Goal: Browse casually: Explore the website without a specific task or goal

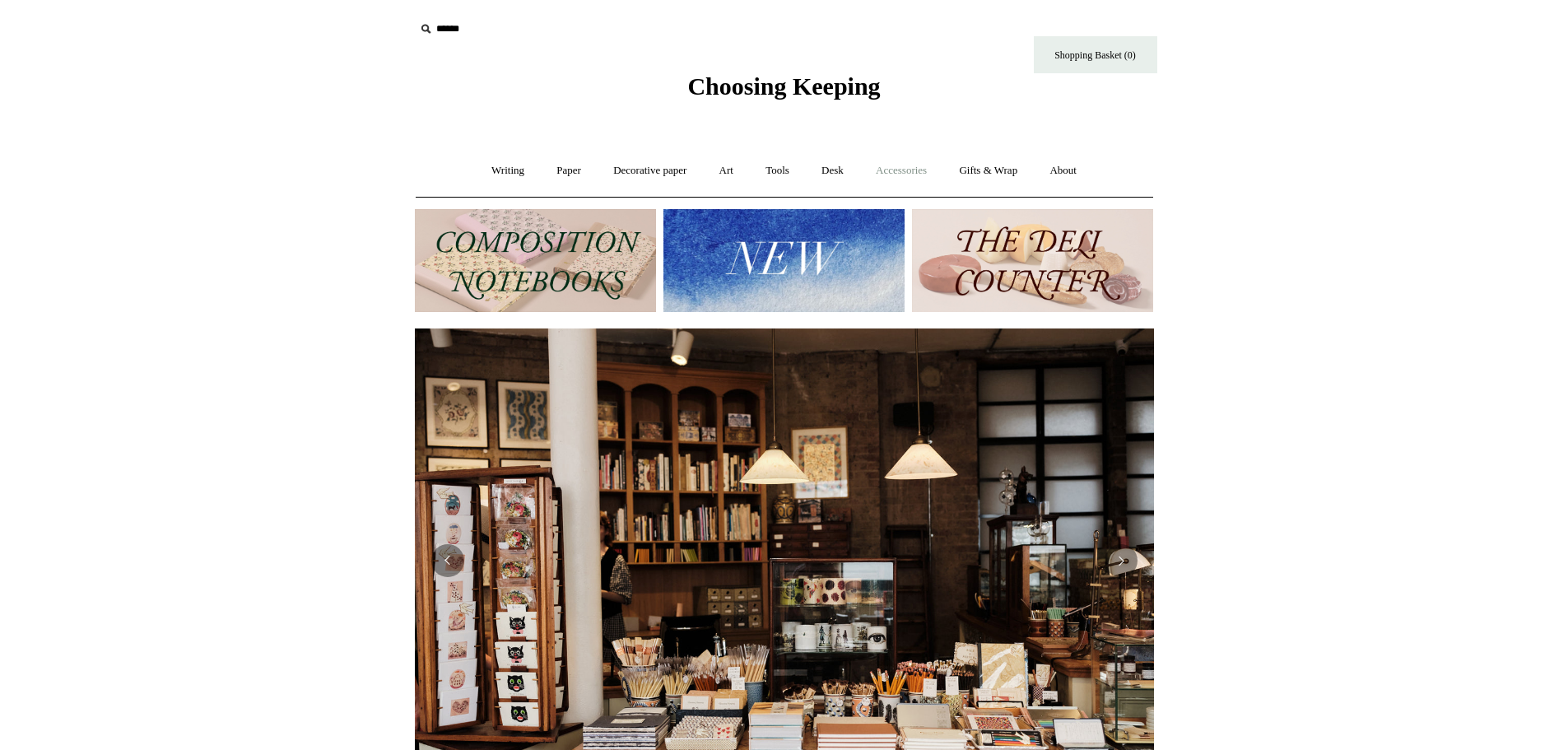
click at [920, 169] on link "Accessories +" at bounding box center [902, 170] width 81 height 43
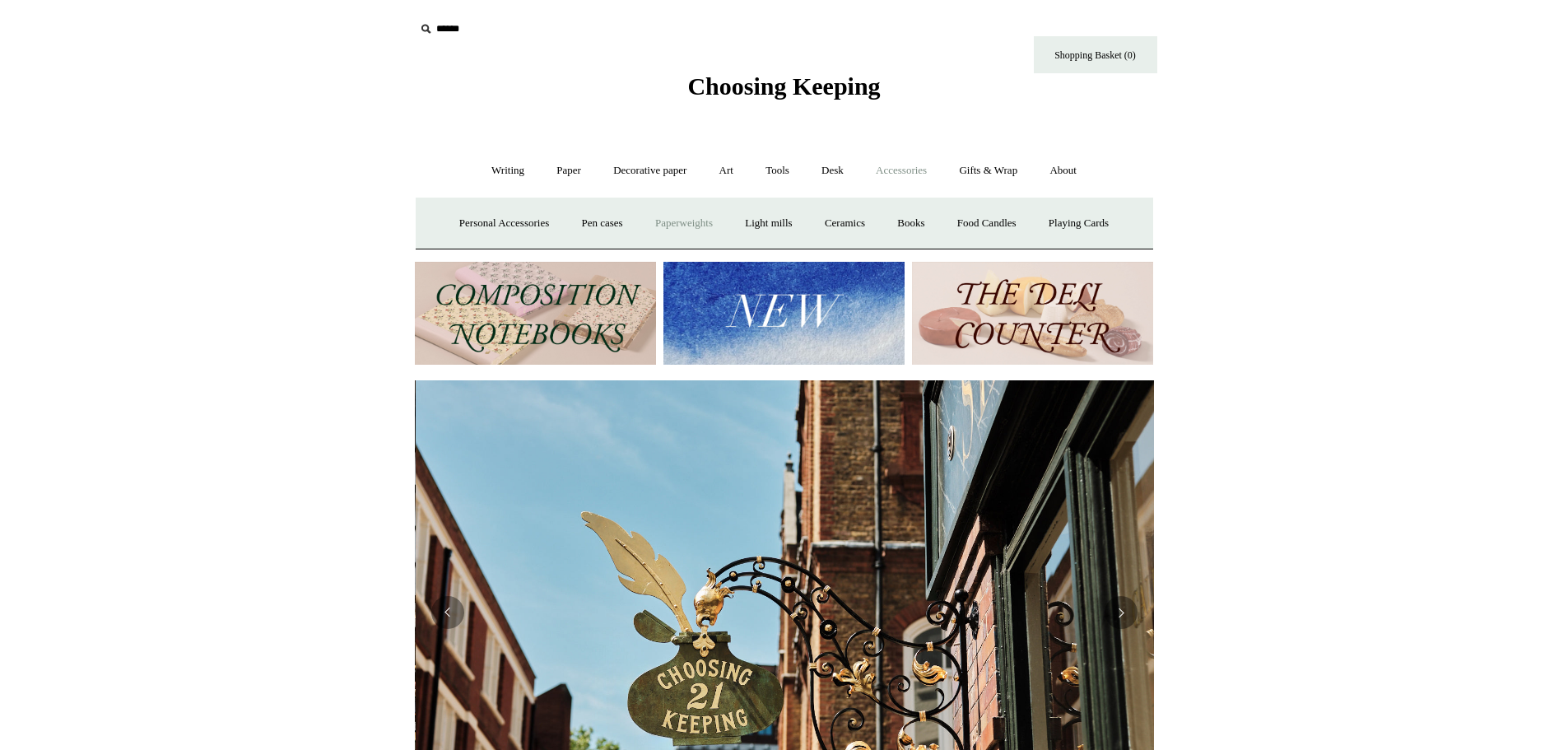
scroll to position [0, 739]
click at [513, 219] on link "Personal Accessories +" at bounding box center [504, 224] width 119 height 43
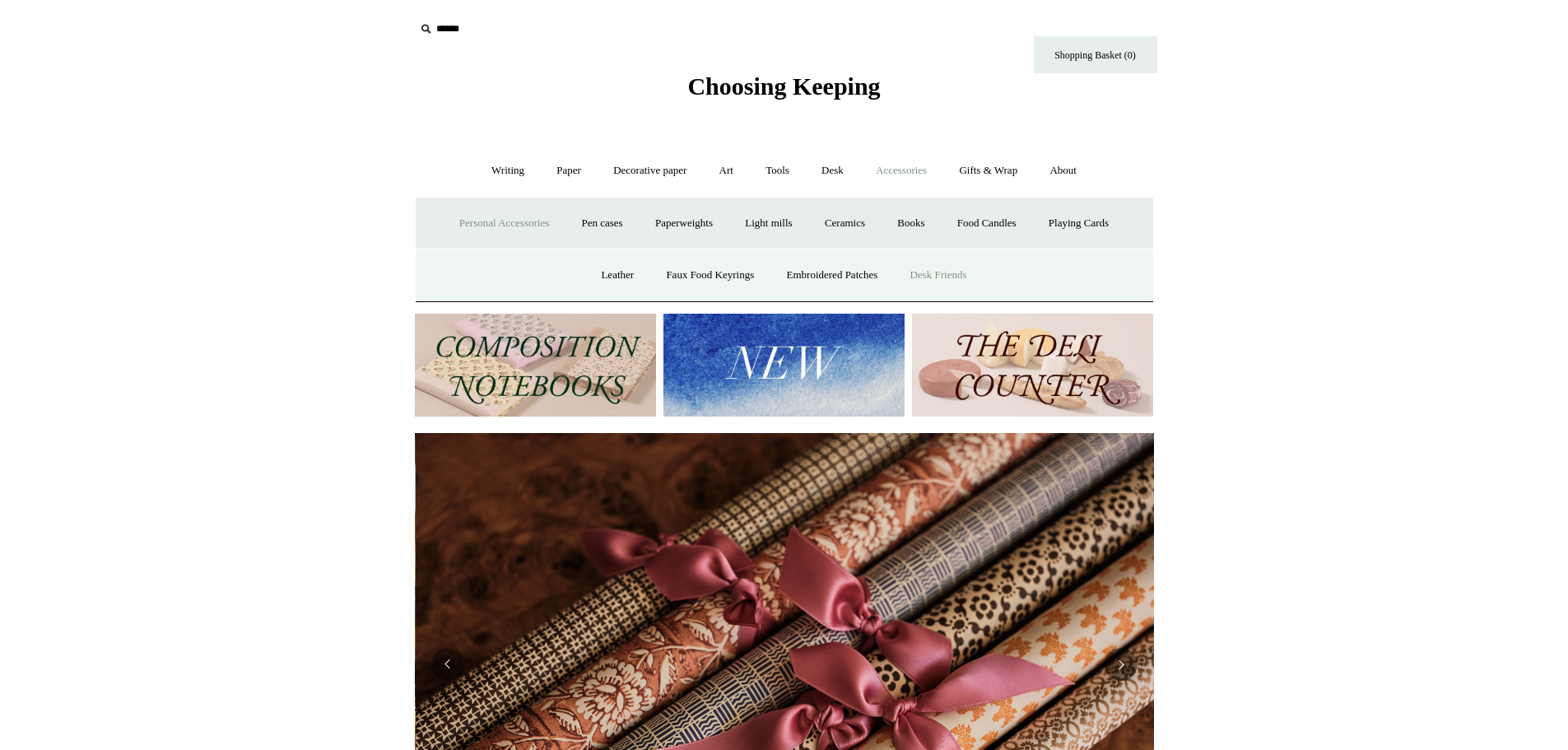
scroll to position [0, 1478]
click at [718, 274] on link "Faux Food Keyrings" at bounding box center [710, 275] width 117 height 43
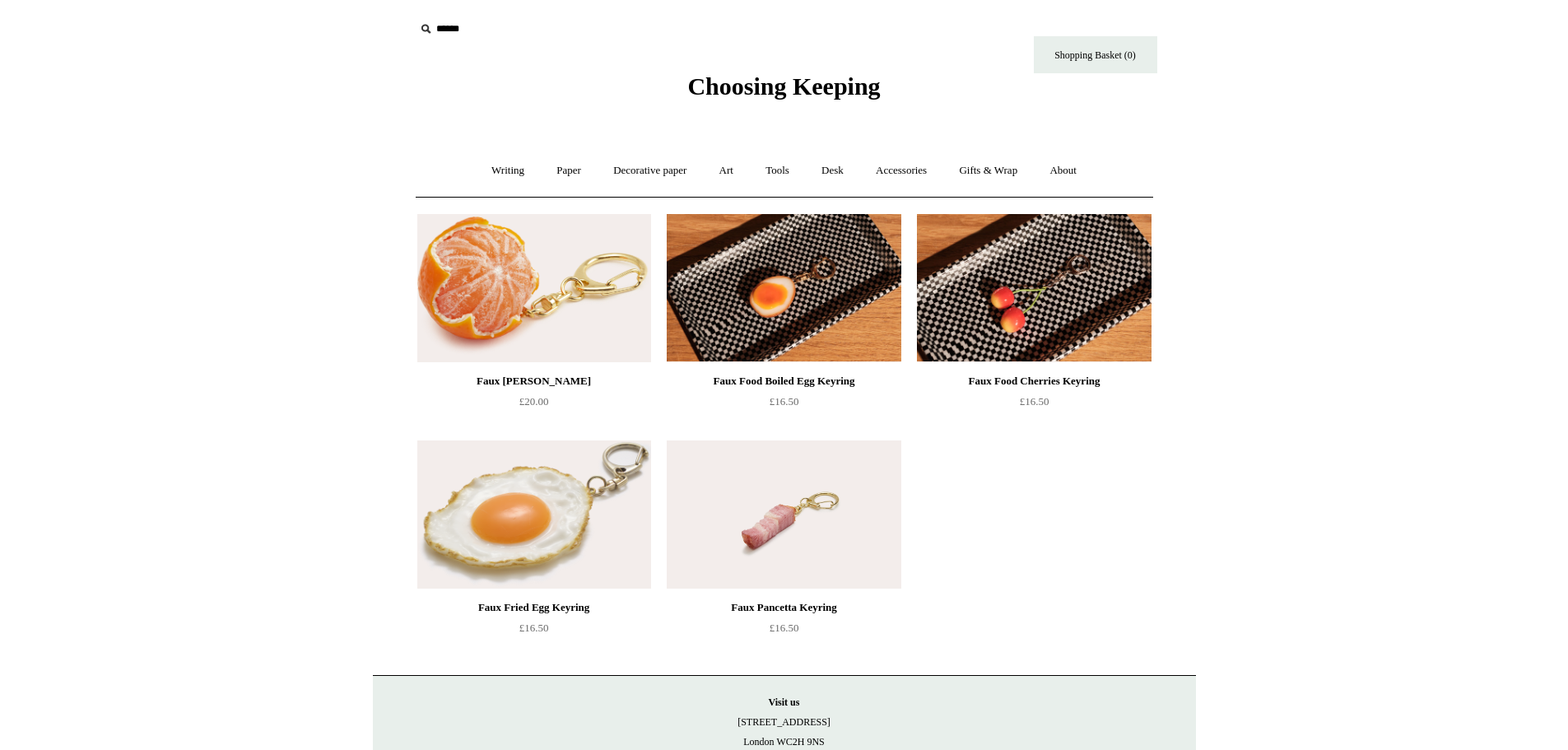
click at [564, 265] on img at bounding box center [534, 288] width 234 height 148
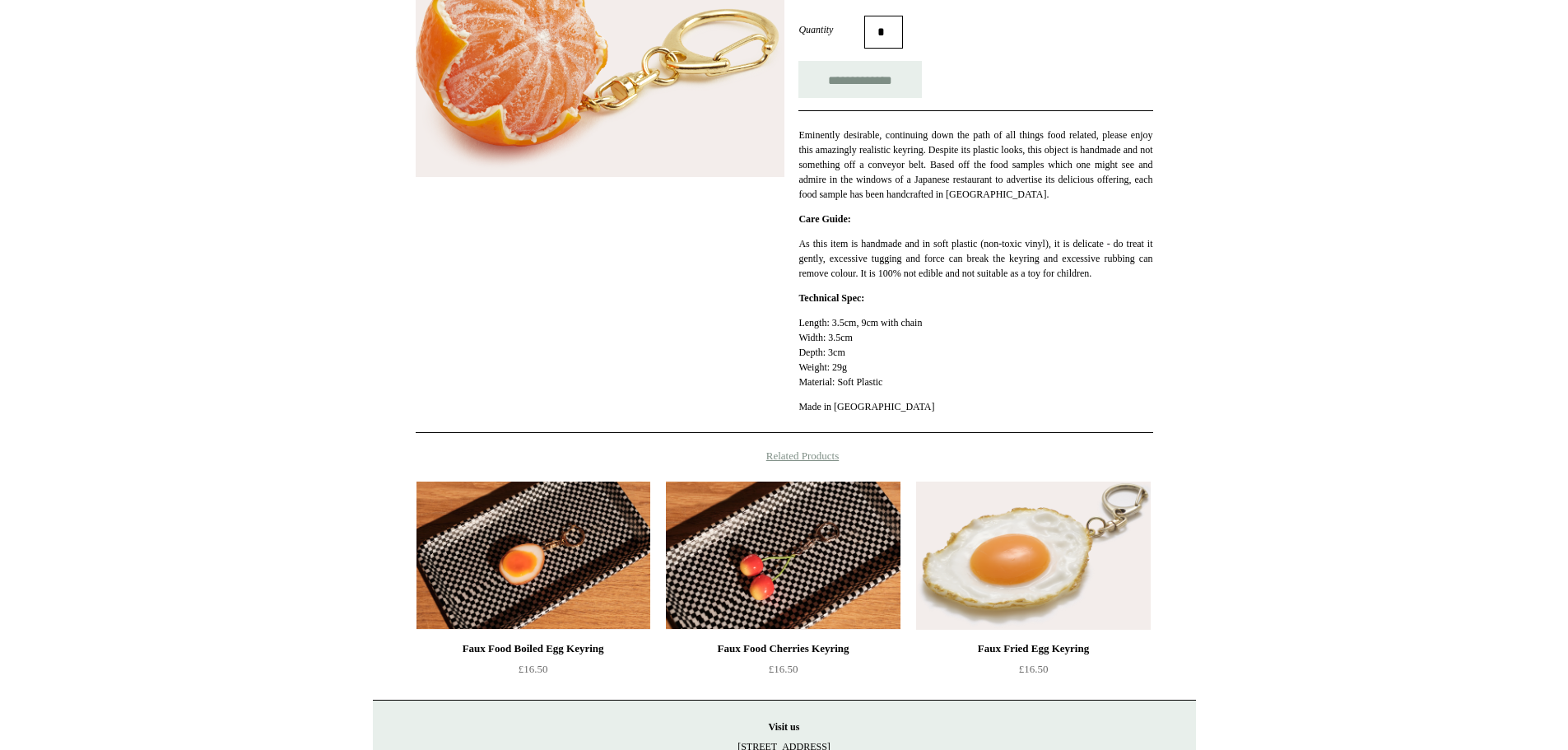
scroll to position [329, 0]
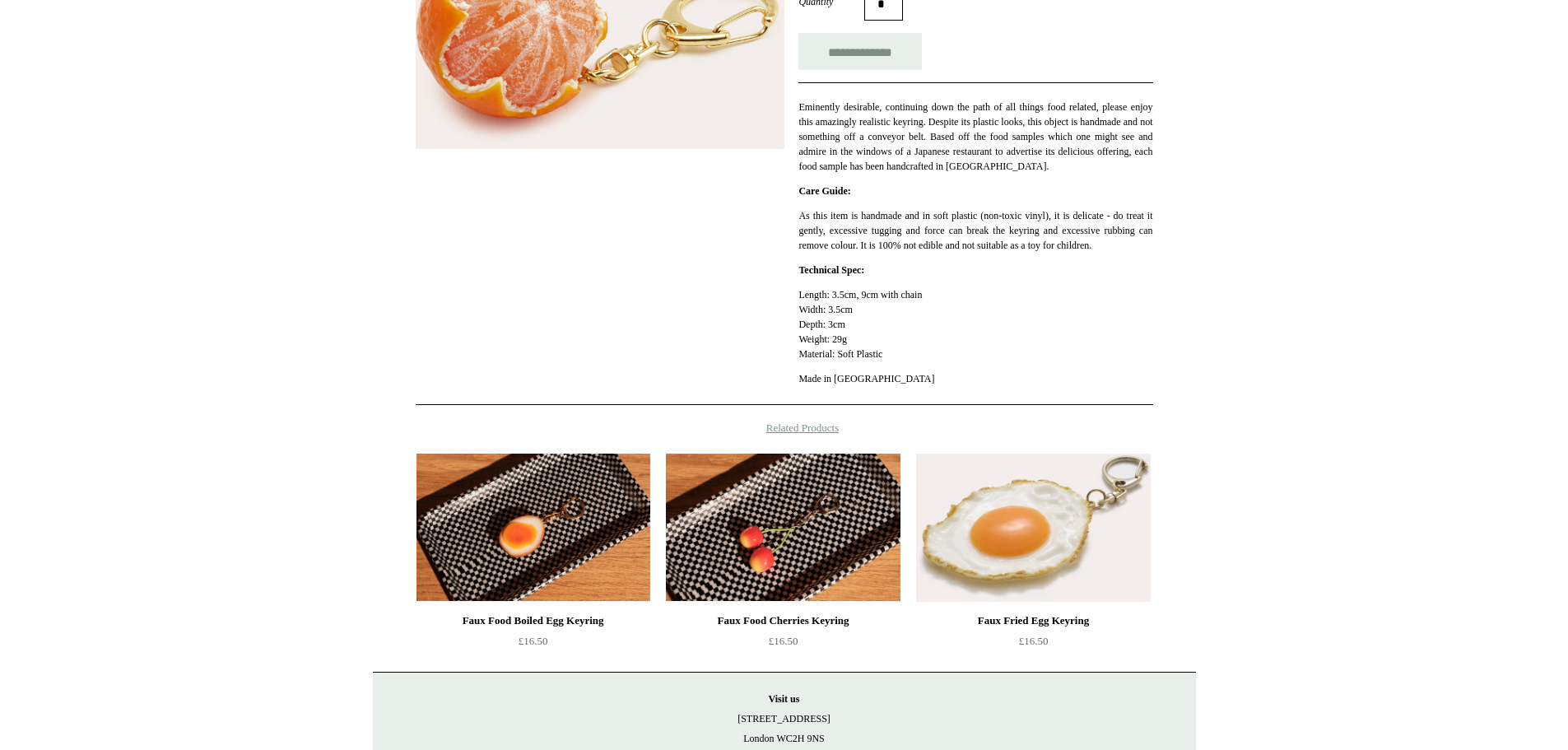
click at [840, 511] on img at bounding box center [783, 527] width 234 height 148
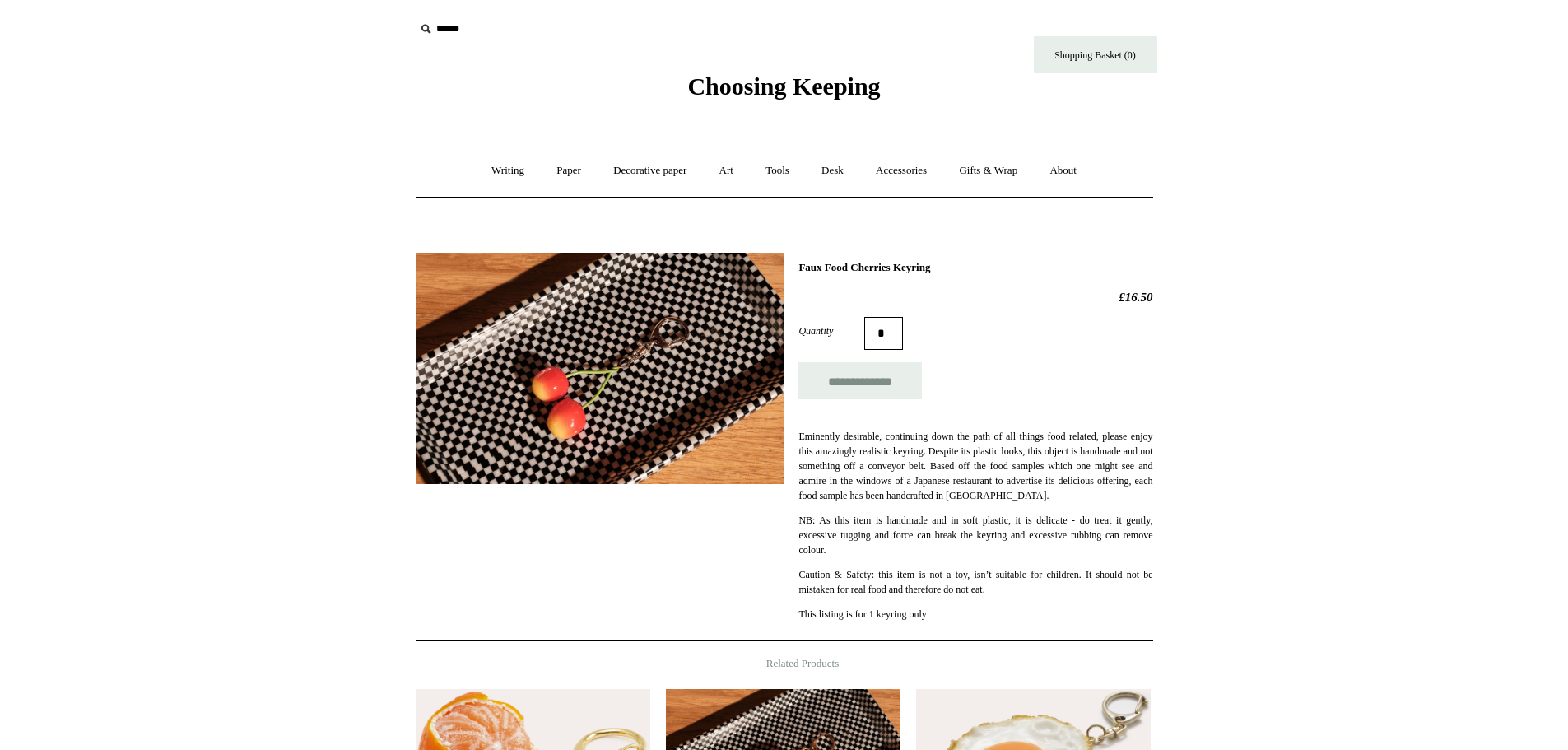
click at [618, 401] on img at bounding box center [600, 368] width 369 height 232
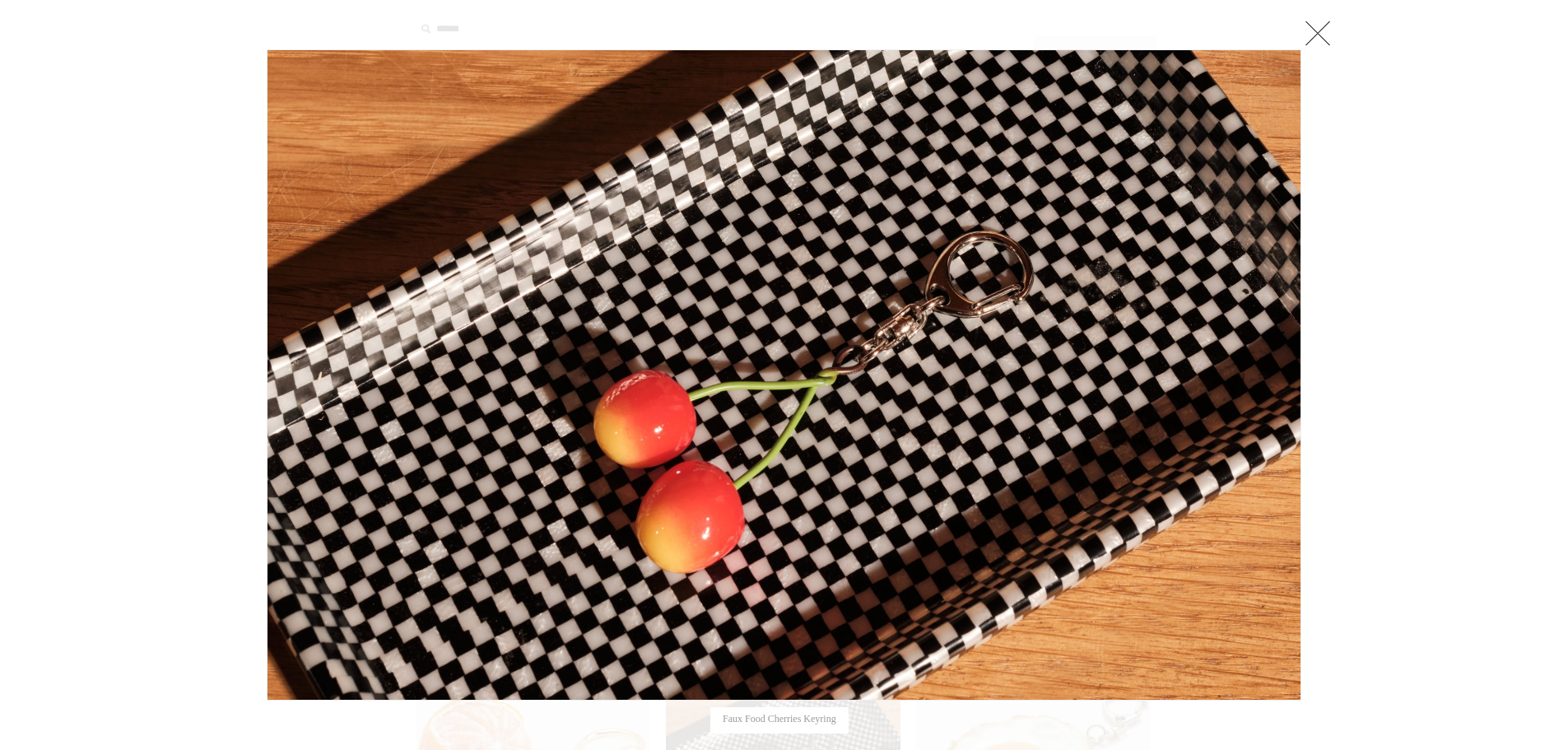
click at [1323, 34] on link at bounding box center [1318, 33] width 33 height 33
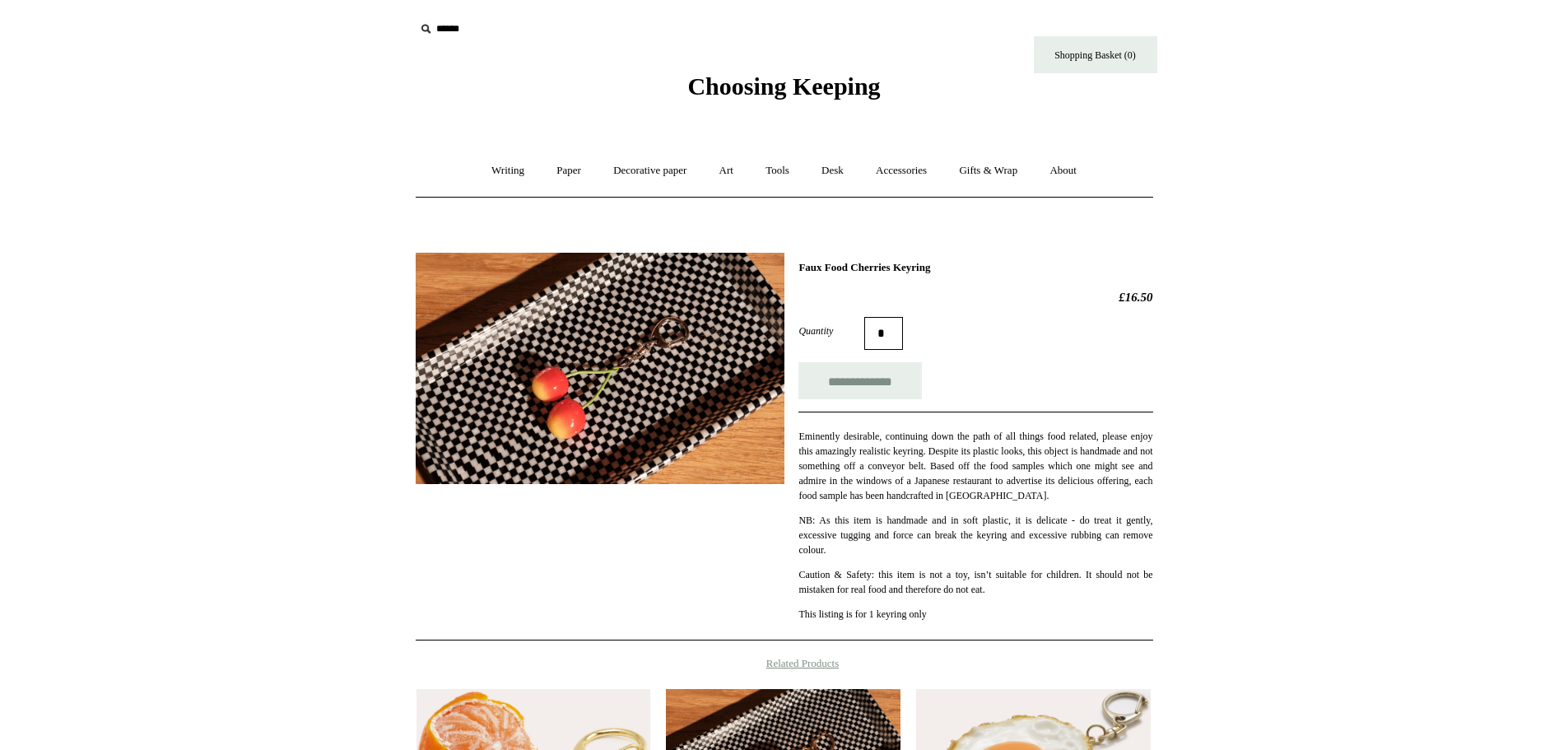
scroll to position [247, 0]
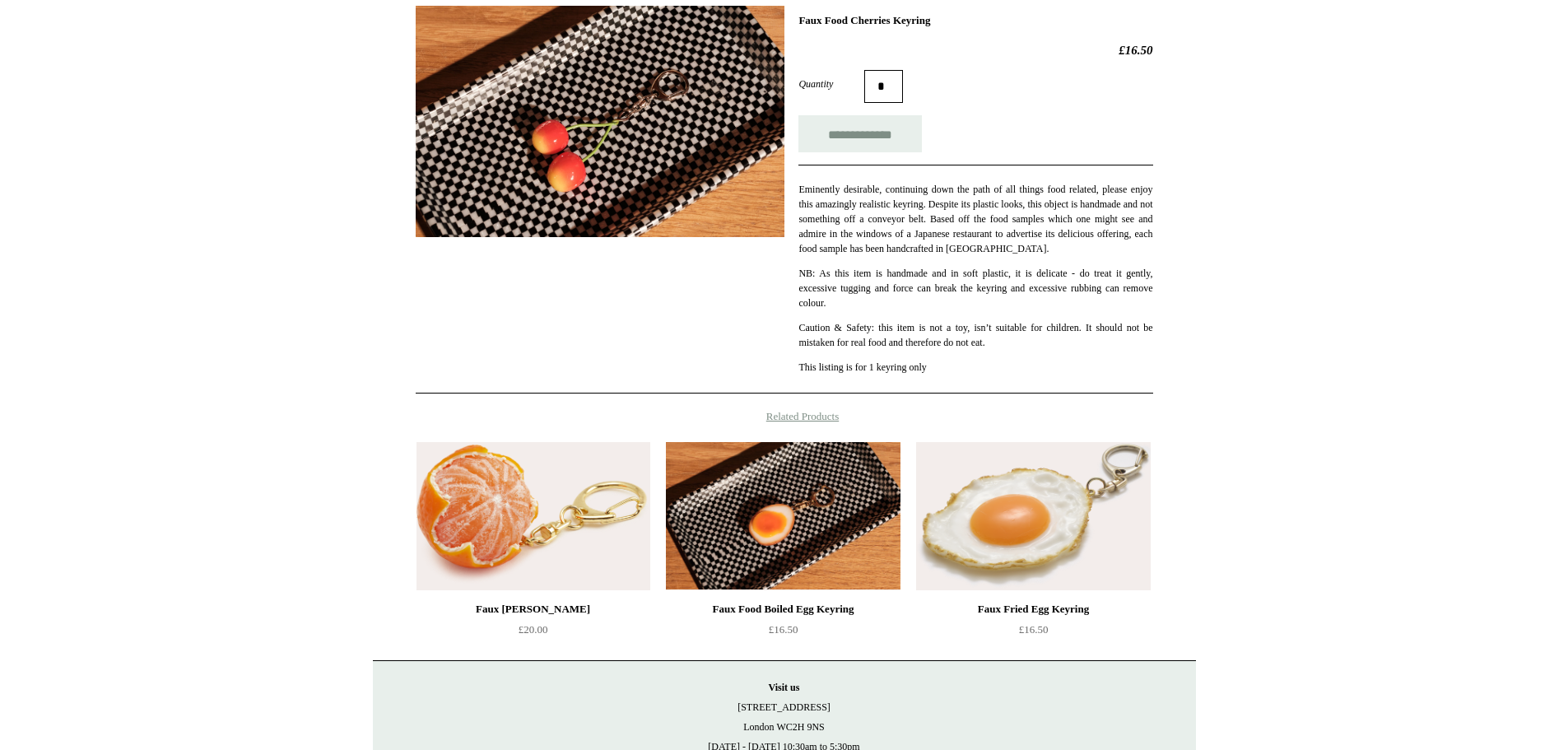
click at [537, 529] on img at bounding box center [533, 516] width 234 height 148
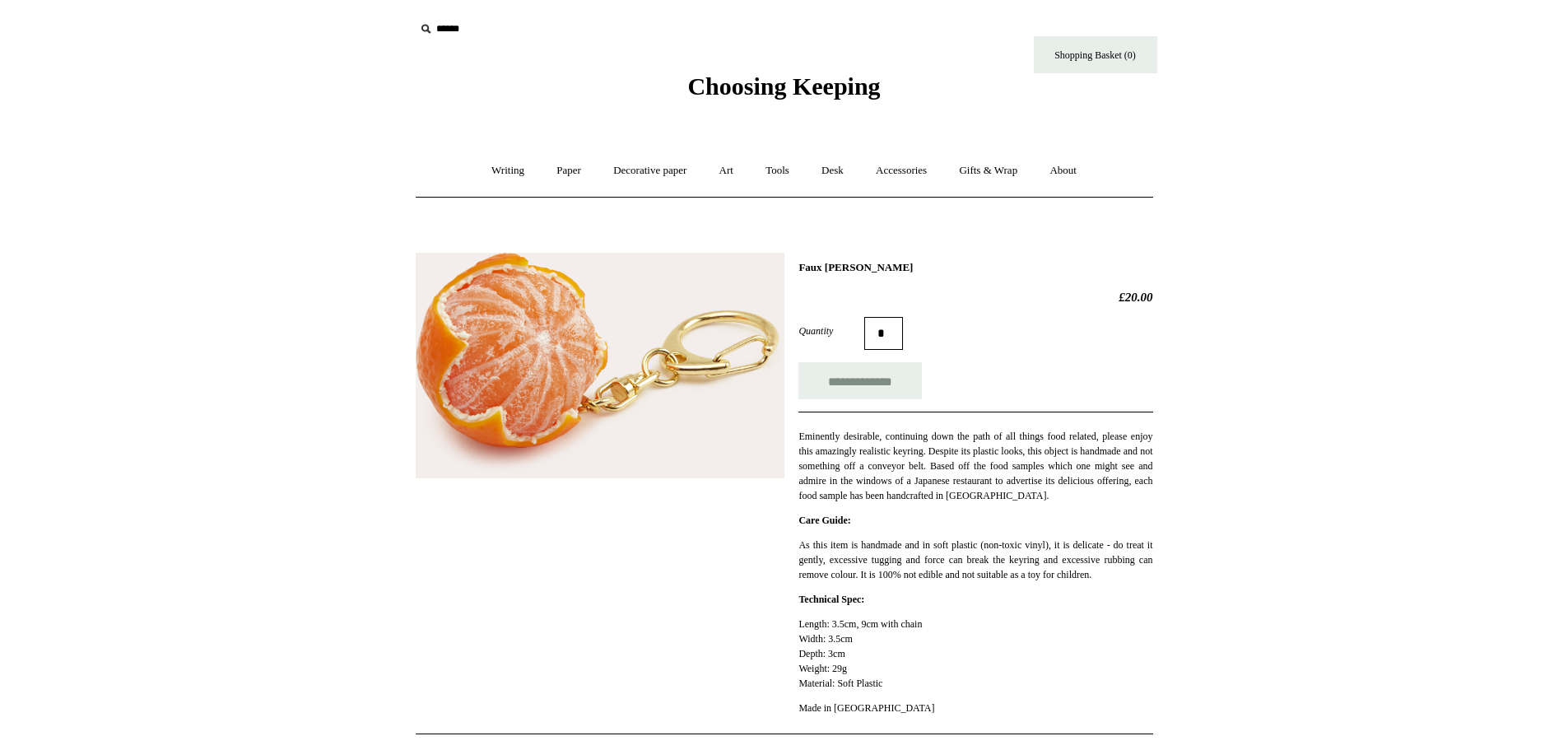
click at [563, 326] on img at bounding box center [600, 365] width 369 height 226
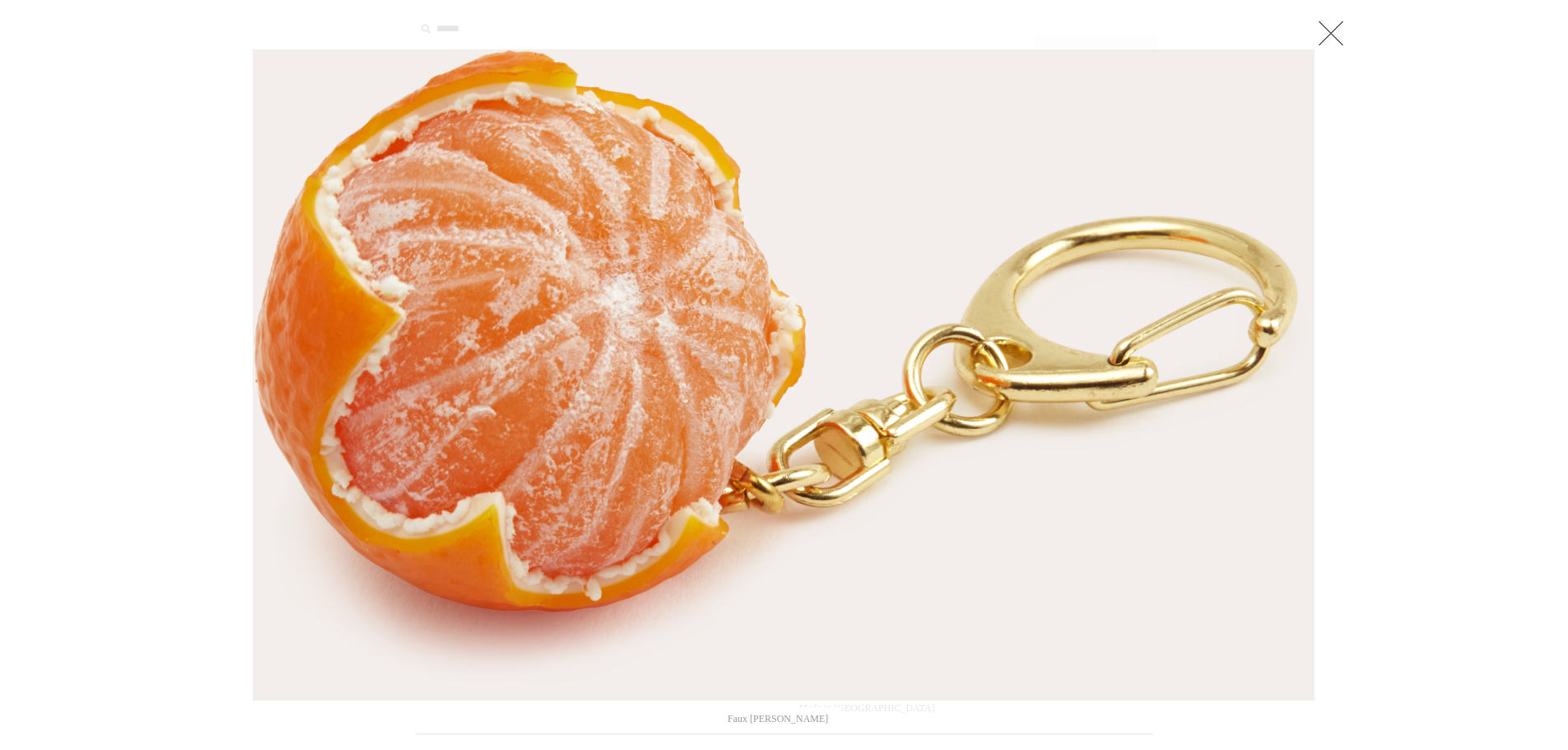
click at [1331, 35] on link at bounding box center [1330, 33] width 33 height 33
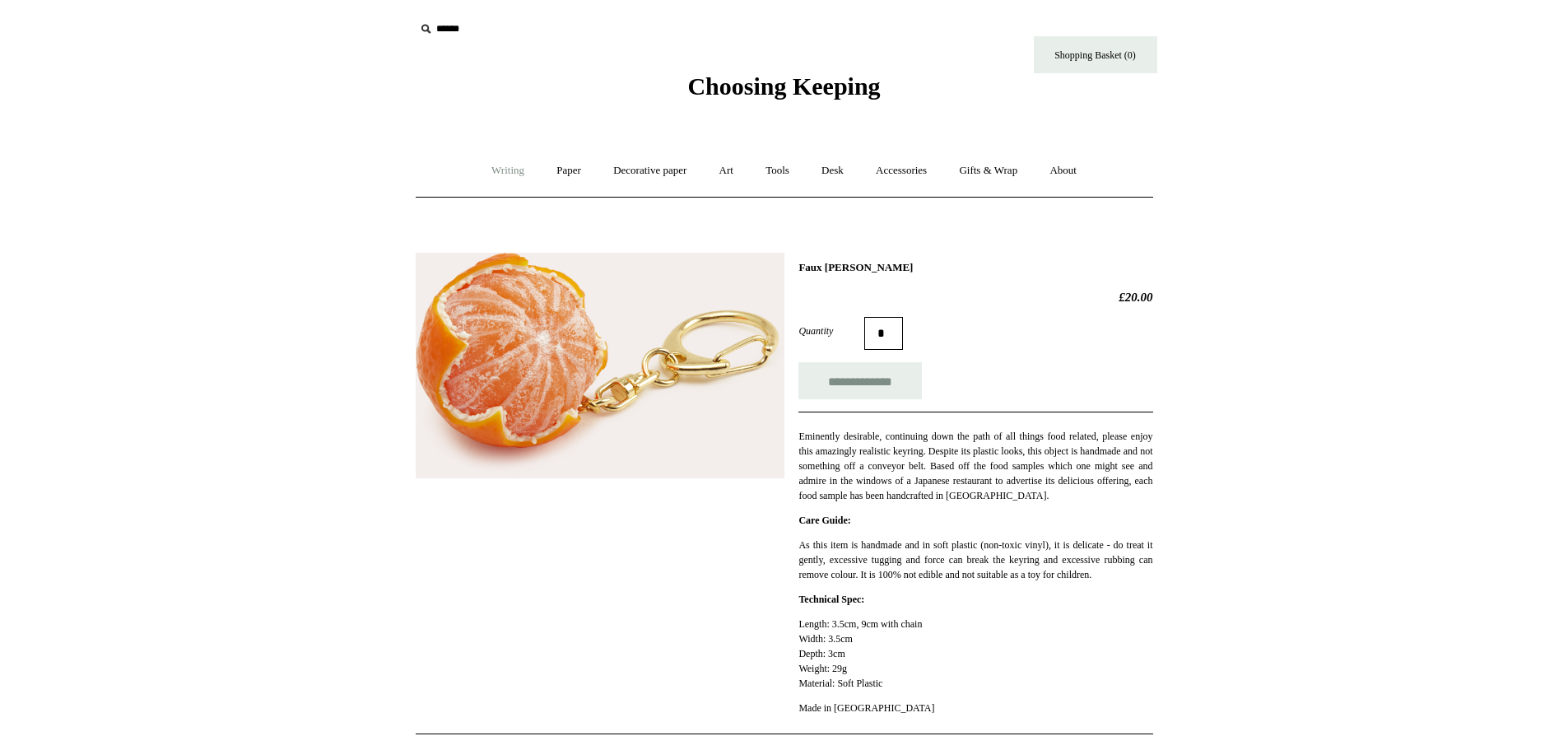
click at [507, 171] on link "Writing +" at bounding box center [508, 170] width 62 height 43
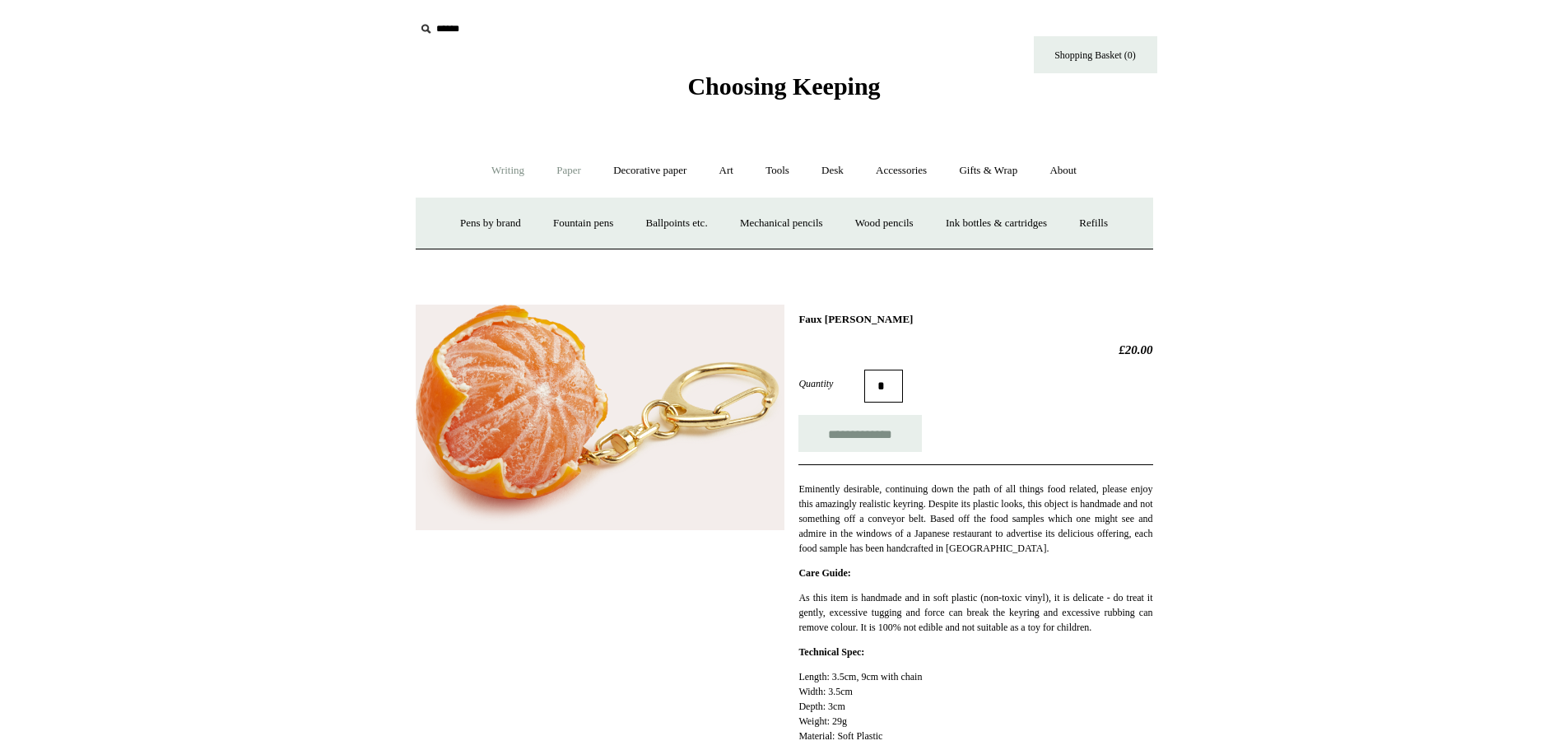
click at [560, 172] on link "Paper +" at bounding box center [569, 170] width 54 height 43
click at [549, 223] on link "Notebooks +" at bounding box center [554, 224] width 76 height 43
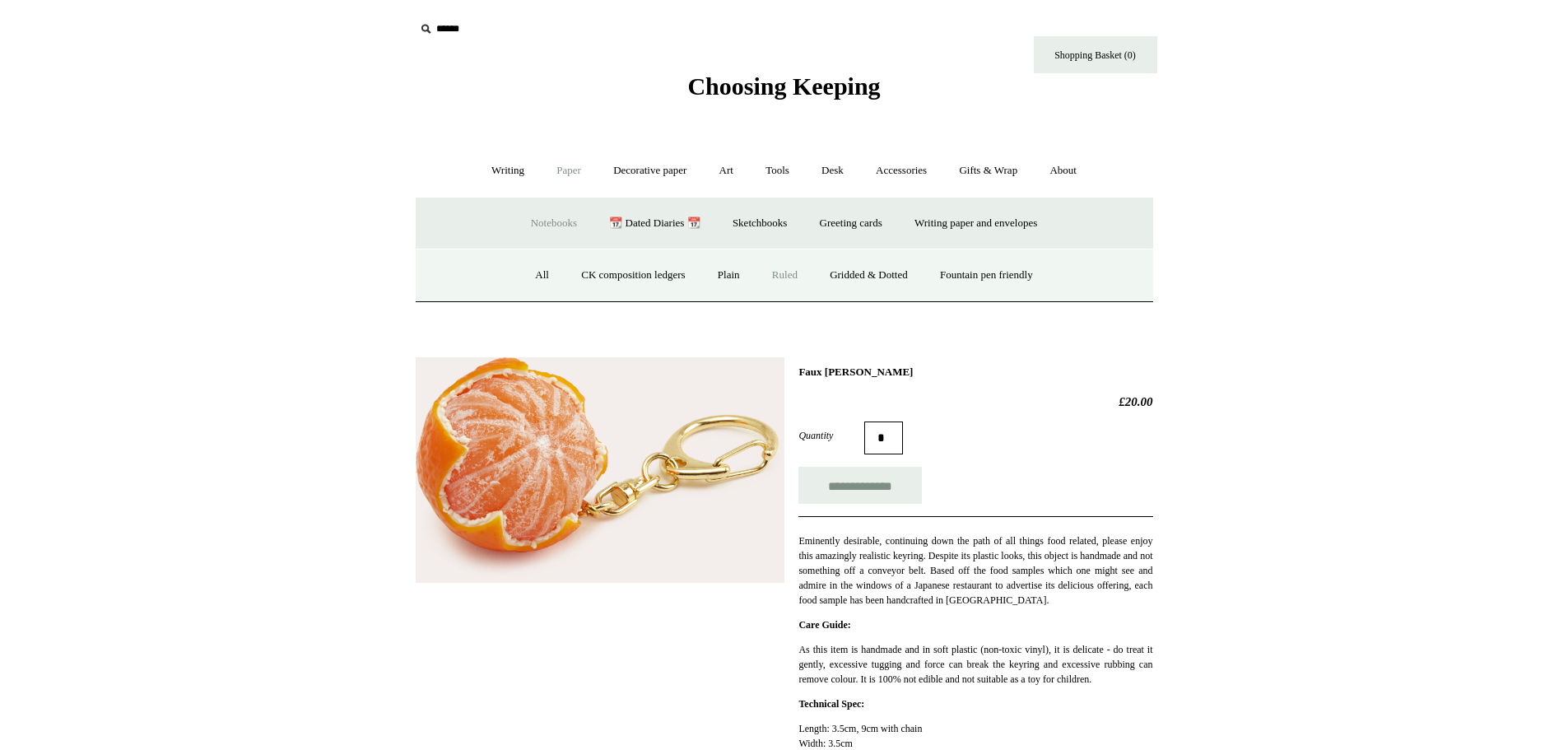
click at [773, 270] on link "Ruled" at bounding box center [785, 275] width 55 height 43
